Goal: Task Accomplishment & Management: Complete application form

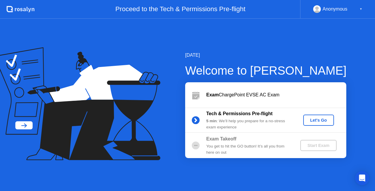
click at [324, 116] on button "Let's Go" at bounding box center [319, 119] width 31 height 11
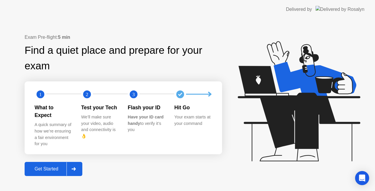
click at [70, 167] on div at bounding box center [74, 168] width 14 height 13
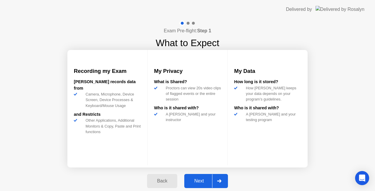
click at [214, 175] on div at bounding box center [219, 180] width 14 height 13
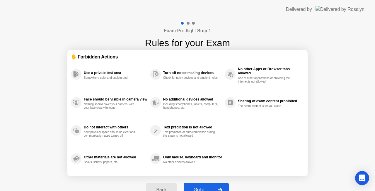
click at [210, 187] on div "Got it" at bounding box center [200, 189] width 28 height 5
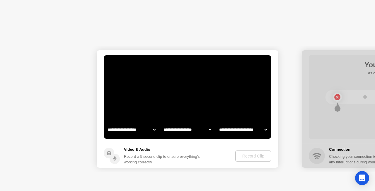
select select "**********"
select select "*******"
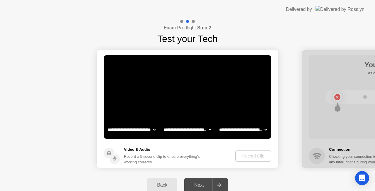
click at [238, 154] on div "Record Clip" at bounding box center [253, 155] width 31 height 5
click at [261, 156] on div "Record Clip" at bounding box center [253, 155] width 31 height 5
click at [243, 154] on div "Record Clip" at bounding box center [253, 155] width 31 height 5
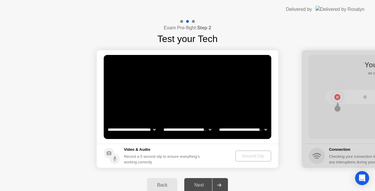
click at [243, 154] on div "Record Clip" at bounding box center [253, 155] width 31 height 5
drag, startPoint x: 263, startPoint y: 153, endPoint x: 259, endPoint y: 119, distance: 34.5
click at [259, 119] on app-media "**********" at bounding box center [188, 108] width 182 height 117
click at [257, 155] on div "Record Clip" at bounding box center [253, 155] width 31 height 5
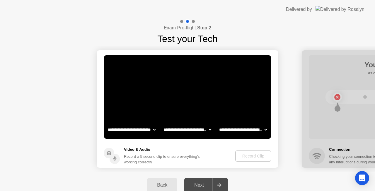
click at [257, 155] on div "Record Clip" at bounding box center [253, 155] width 31 height 5
click at [252, 100] on video at bounding box center [188, 97] width 168 height 84
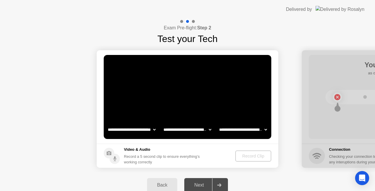
click at [158, 185] on div "Back" at bounding box center [162, 184] width 27 height 5
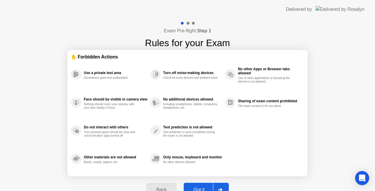
click at [209, 184] on button "Got it" at bounding box center [206, 189] width 45 height 14
select select "**********"
select select "*******"
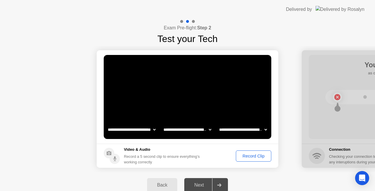
click at [263, 160] on button "Record Clip" at bounding box center [253, 155] width 35 height 11
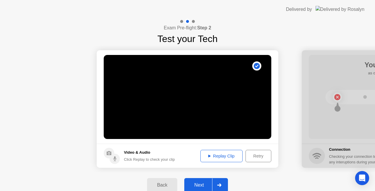
click at [220, 181] on div at bounding box center [219, 184] width 14 height 13
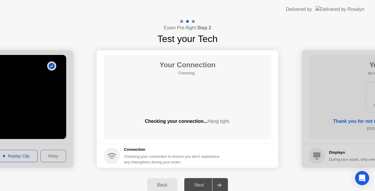
click at [264, 142] on main "Your Connection Checking.. Checking your connection... Hang tight." at bounding box center [188, 96] width 182 height 93
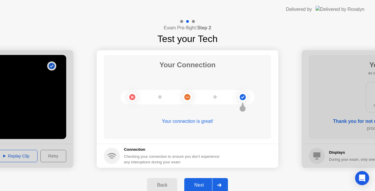
click at [223, 146] on h5 "Connection" at bounding box center [173, 149] width 99 height 6
click at [223, 184] on div at bounding box center [219, 184] width 14 height 13
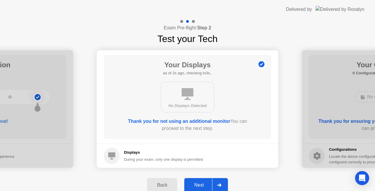
click at [204, 182] on div "Next" at bounding box center [199, 184] width 26 height 5
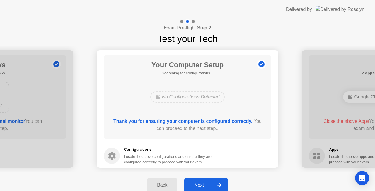
click at [204, 182] on div "Next" at bounding box center [199, 184] width 26 height 5
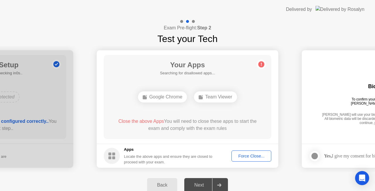
click at [245, 161] on button "Force Close..." at bounding box center [252, 155] width 40 height 11
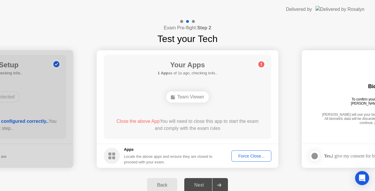
click at [226, 155] on footer "Apps Locate the above apps and ensure they are closed to proceed with your exam…" at bounding box center [188, 155] width 182 height 24
click at [166, 182] on div "Back" at bounding box center [162, 184] width 27 height 5
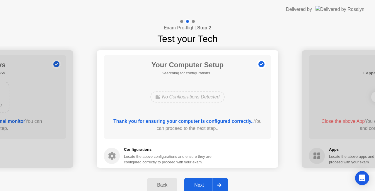
click at [166, 182] on div "Back" at bounding box center [162, 184] width 27 height 5
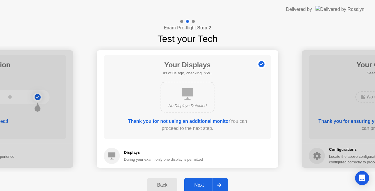
click at [166, 182] on div "Back" at bounding box center [162, 184] width 27 height 5
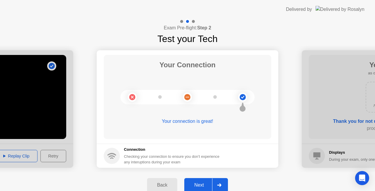
click at [166, 182] on div "Back" at bounding box center [162, 184] width 27 height 5
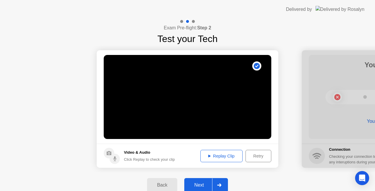
click at [166, 182] on div "Back" at bounding box center [162, 184] width 27 height 5
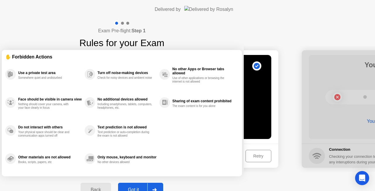
click at [111, 182] on button "Back" at bounding box center [96, 189] width 30 height 14
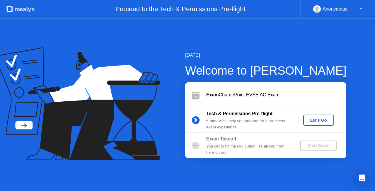
click at [314, 122] on div "Let's Go" at bounding box center [319, 120] width 26 height 5
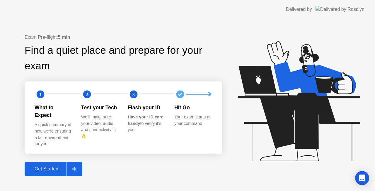
click at [67, 162] on button "Get Started" at bounding box center [54, 169] width 58 height 14
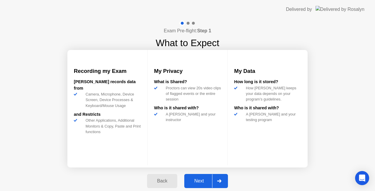
click at [208, 176] on button "Next" at bounding box center [207, 181] width 44 height 14
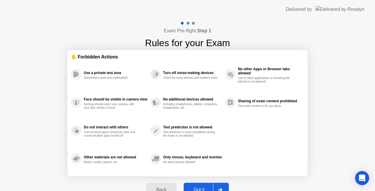
click at [199, 188] on div "Got it" at bounding box center [200, 189] width 28 height 5
select select "Available cameras"
select select "Available speakers"
select select "Available microphones"
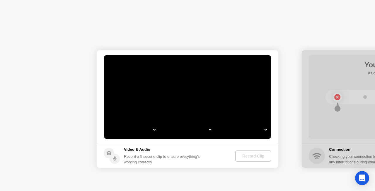
select select "*"
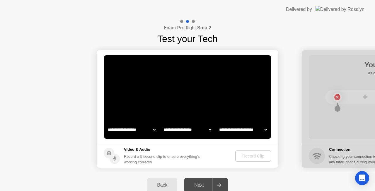
select select "**********"
select select "*******"
click at [165, 183] on div "Back" at bounding box center [162, 184] width 27 height 5
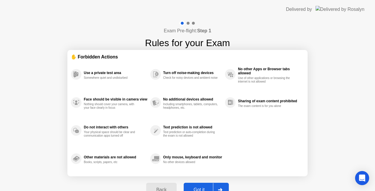
click at [194, 183] on button "Got it" at bounding box center [206, 189] width 45 height 14
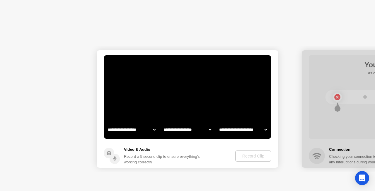
select select "**********"
select select "*******"
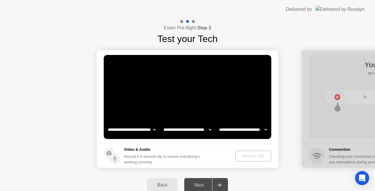
click at [236, 133] on select "**********" at bounding box center [243, 130] width 50 height 12
click at [218, 124] on select "**********" at bounding box center [243, 130] width 50 height 12
click at [244, 158] on div "Record Clip" at bounding box center [253, 155] width 31 height 5
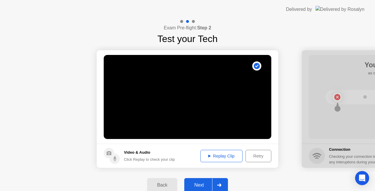
click at [200, 183] on div "Next" at bounding box center [199, 184] width 26 height 5
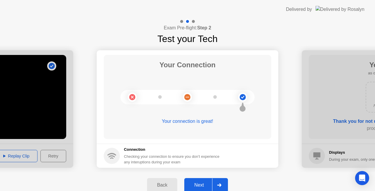
click at [202, 182] on div "Next" at bounding box center [199, 184] width 26 height 5
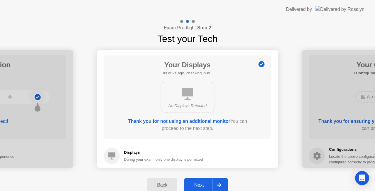
click at [202, 182] on div "Next" at bounding box center [199, 184] width 26 height 5
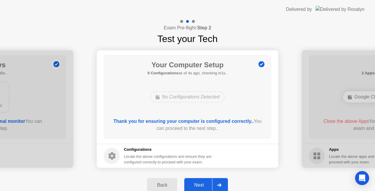
click at [202, 182] on div "Next" at bounding box center [199, 184] width 26 height 5
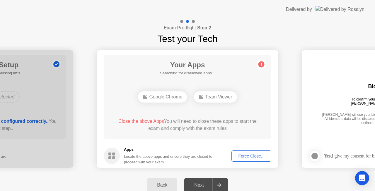
click at [243, 154] on div "Force Close..." at bounding box center [252, 155] width 36 height 5
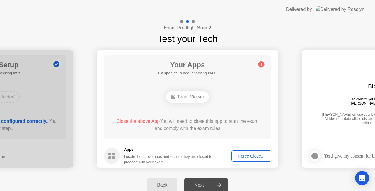
click at [247, 155] on div "Force Close..." at bounding box center [252, 155] width 36 height 5
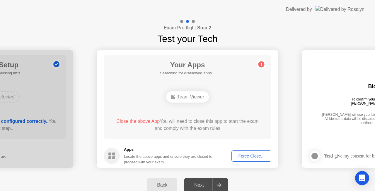
click at [159, 179] on button "Back" at bounding box center [162, 185] width 30 height 14
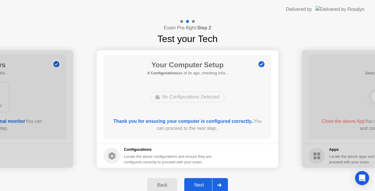
click at [208, 180] on button "Next" at bounding box center [207, 185] width 44 height 14
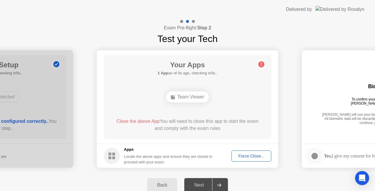
click at [236, 158] on div "Force Close..." at bounding box center [252, 155] width 36 height 5
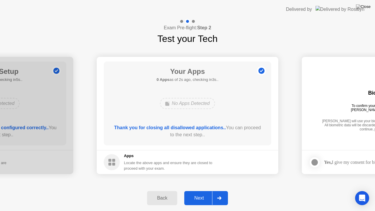
click at [215, 190] on div at bounding box center [219, 198] width 14 height 13
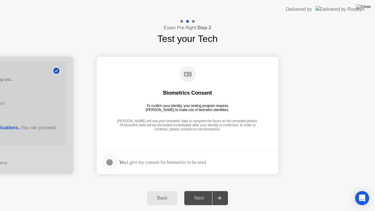
click at [110, 165] on div at bounding box center [109, 162] width 7 height 7
click at [224, 190] on div at bounding box center [219, 198] width 14 height 13
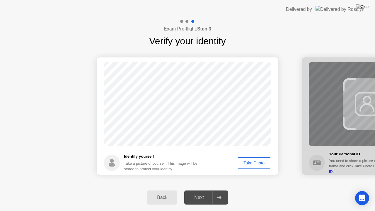
click at [250, 163] on div "Take Photo" at bounding box center [254, 163] width 31 height 5
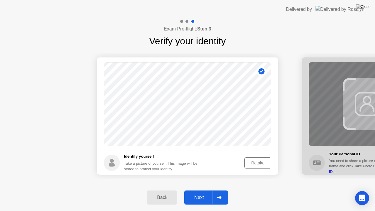
click at [214, 190] on div at bounding box center [219, 197] width 14 height 13
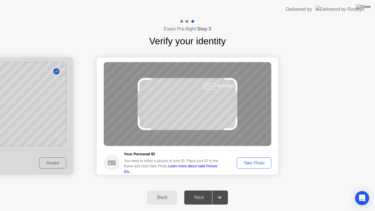
click at [214, 190] on div at bounding box center [219, 197] width 14 height 13
click at [237, 166] on button "Take Photo" at bounding box center [254, 163] width 35 height 11
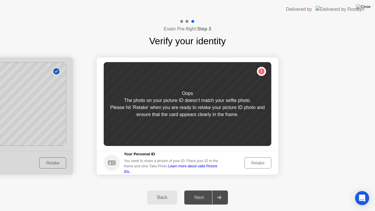
click at [250, 165] on div "Retake" at bounding box center [258, 163] width 23 height 5
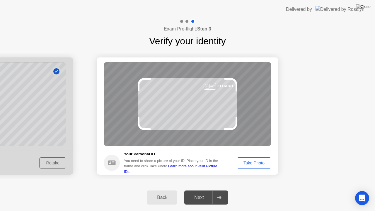
click at [250, 165] on div "Take Photo" at bounding box center [254, 163] width 31 height 5
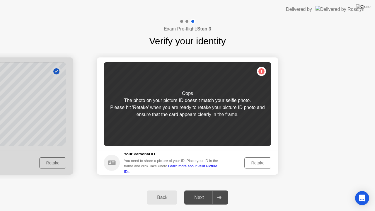
click at [250, 165] on div "Retake" at bounding box center [258, 163] width 23 height 5
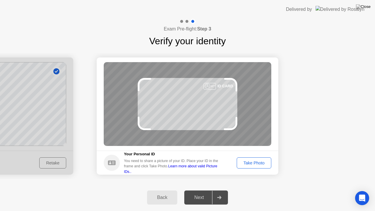
click at [250, 165] on div "Take Photo" at bounding box center [254, 163] width 31 height 5
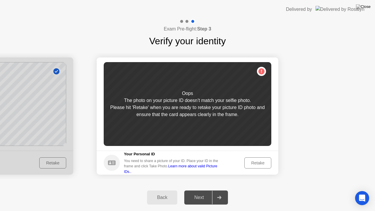
click at [250, 165] on div "Retake" at bounding box center [258, 163] width 23 height 5
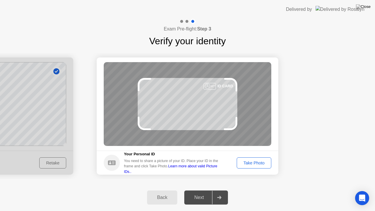
click at [250, 165] on div "Take Photo" at bounding box center [254, 163] width 31 height 5
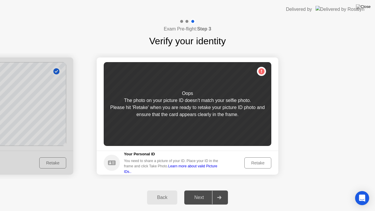
click at [250, 165] on div "Retake" at bounding box center [258, 163] width 23 height 5
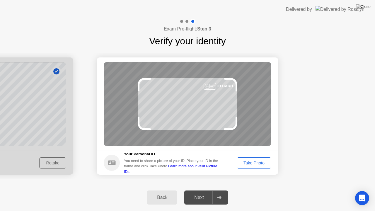
click at [250, 165] on div "Take Photo" at bounding box center [254, 163] width 31 height 5
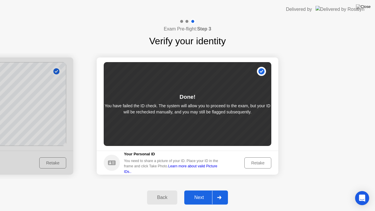
click at [196, 190] on button "Next" at bounding box center [207, 198] width 44 height 14
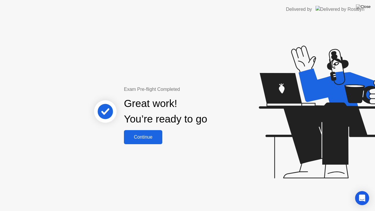
click at [160, 140] on div "Continue" at bounding box center [143, 137] width 35 height 5
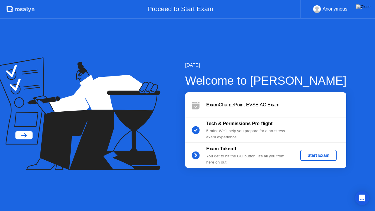
click at [322, 155] on div "Start Exam" at bounding box center [318, 155] width 31 height 5
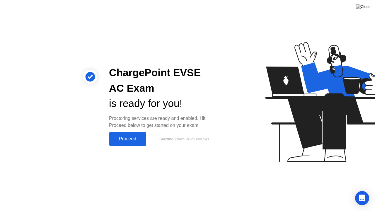
click at [119, 134] on button "Proceed" at bounding box center [127, 139] width 37 height 14
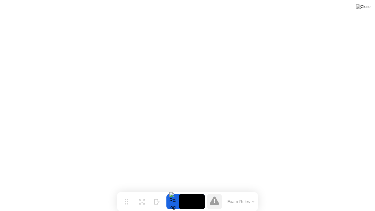
click at [254, 190] on icon at bounding box center [253, 201] width 2 height 1
